Goal: Navigation & Orientation: Find specific page/section

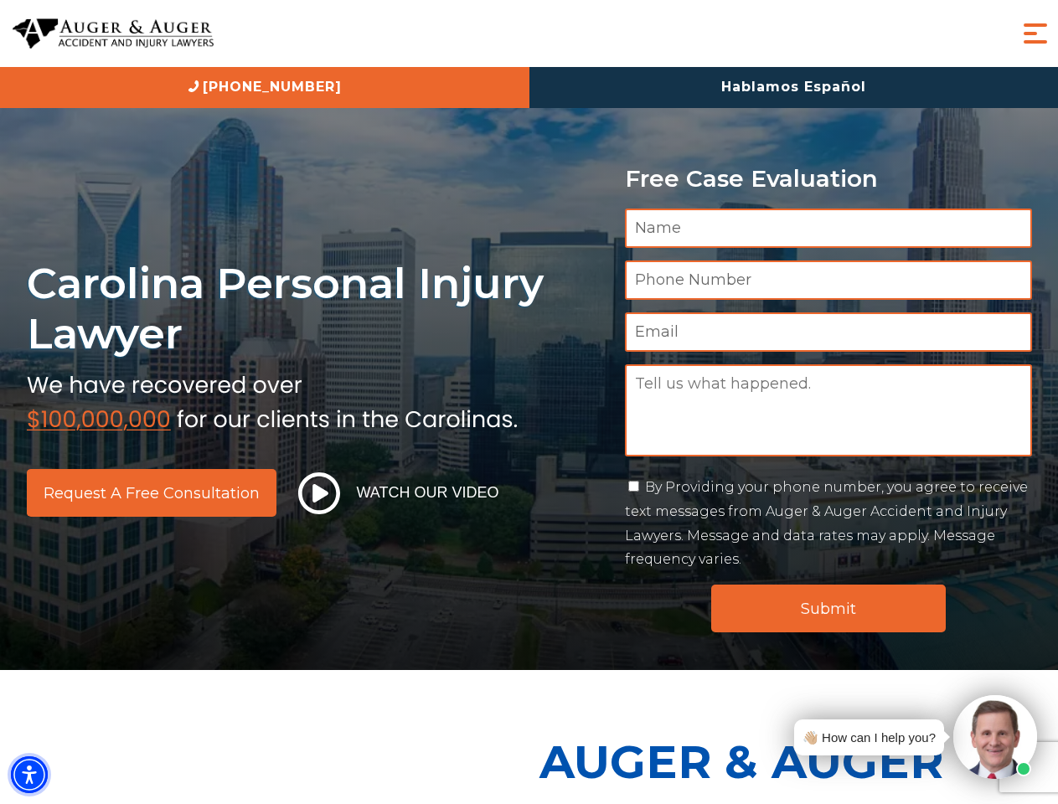
click at [29, 775] on img "Accessibility Menu" at bounding box center [29, 774] width 37 height 37
